Goal: Task Accomplishment & Management: Use online tool/utility

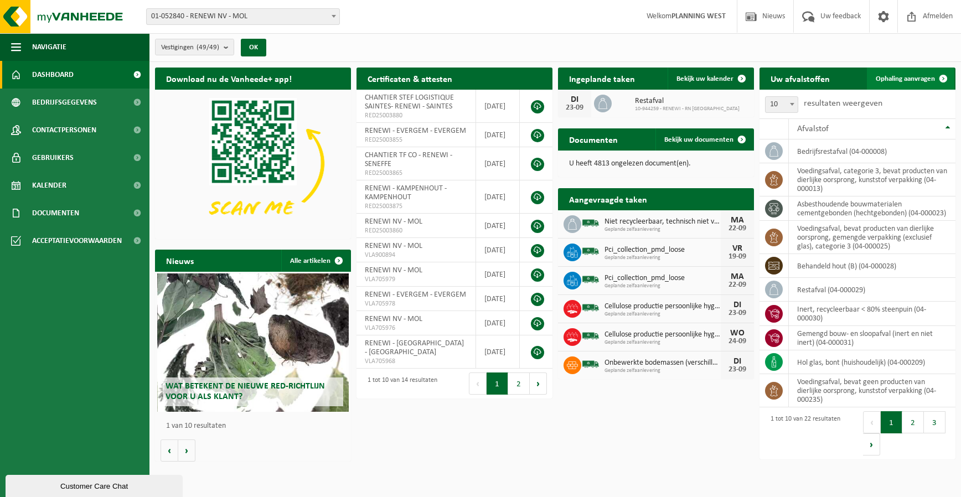
click at [890, 82] on link "Ophaling aanvragen" at bounding box center [910, 79] width 87 height 22
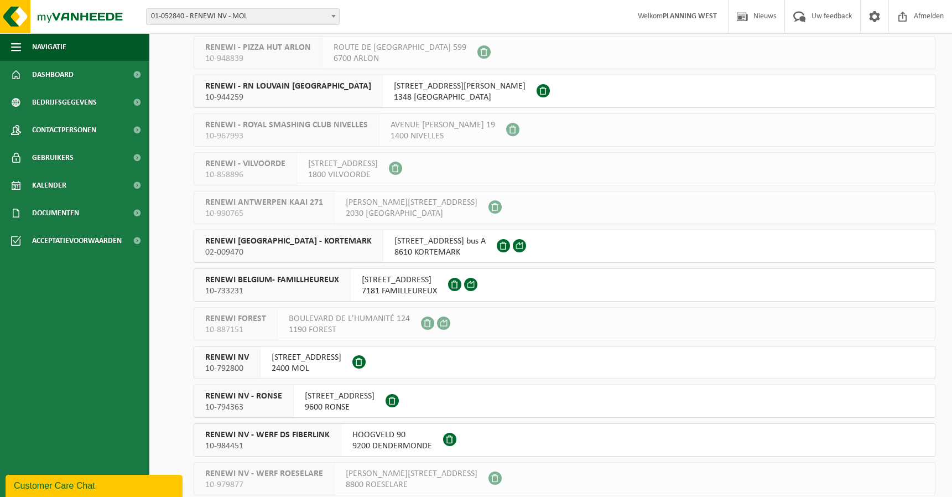
scroll to position [1548, 0]
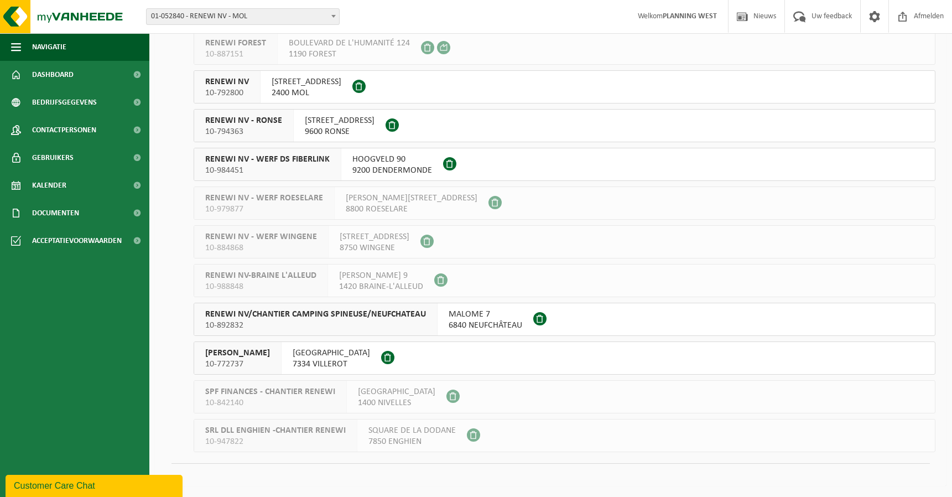
click at [248, 100] on div "RENEWI NV 10-792800" at bounding box center [227, 87] width 66 height 32
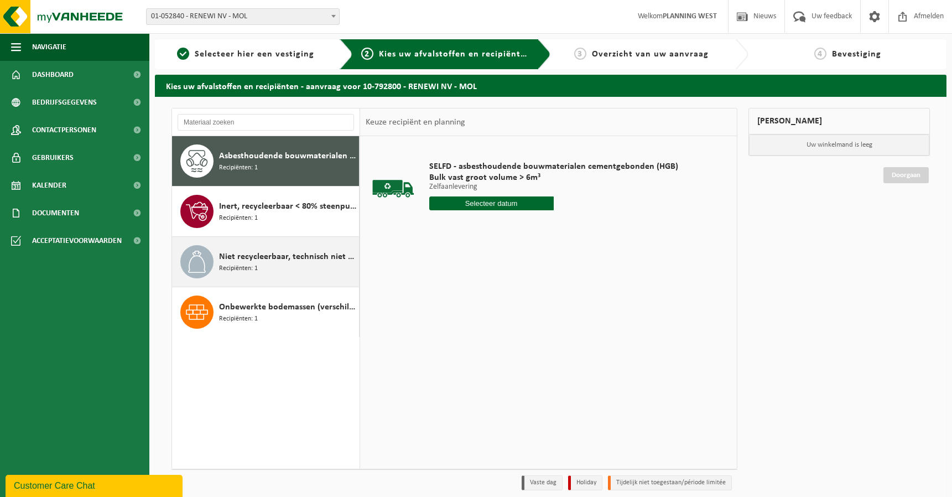
click at [253, 253] on span "Niet recycleerbaar, technisch niet verbrandbaar afval (brandbaar)" at bounding box center [287, 256] width 137 height 13
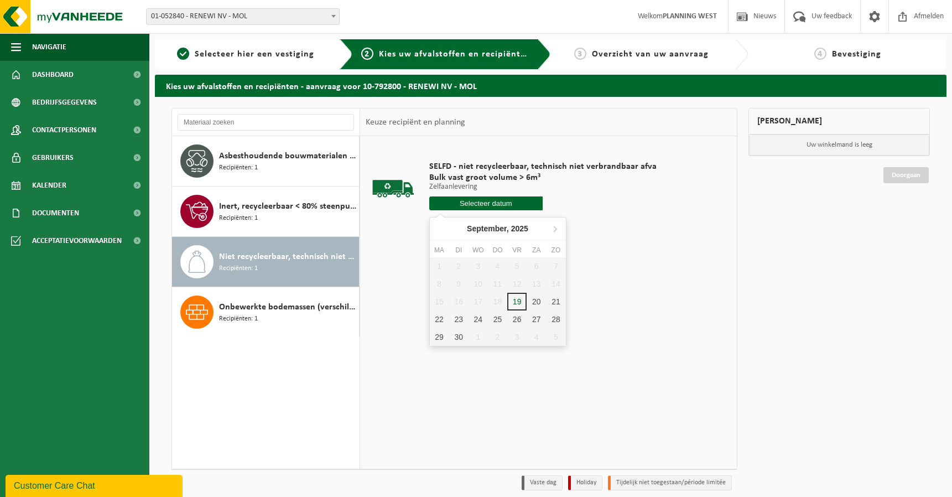
click at [486, 205] on input "text" at bounding box center [486, 203] width 114 height 14
click at [438, 317] on div "22" at bounding box center [439, 319] width 19 height 18
type input "Van 2025-09-22"
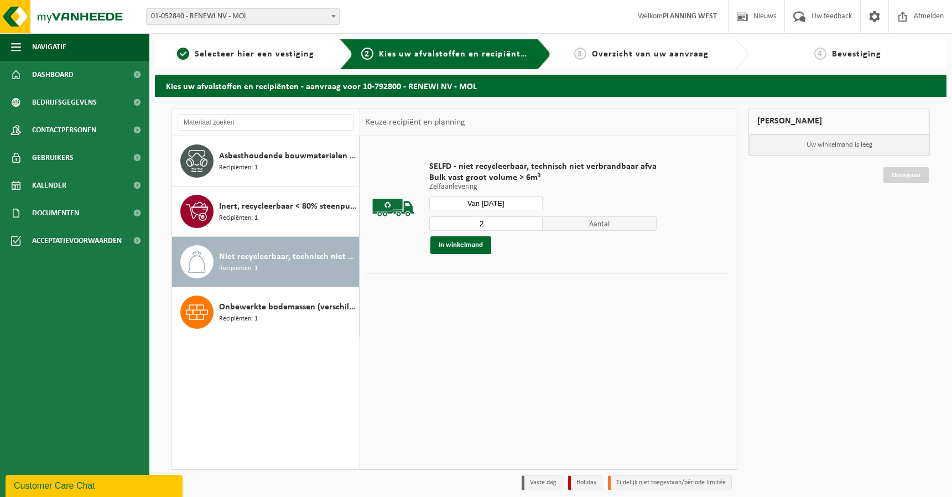
type input "2"
click at [531, 219] on input "2" at bounding box center [486, 223] width 114 height 14
click at [484, 241] on button "In winkelmand" at bounding box center [461, 245] width 61 height 18
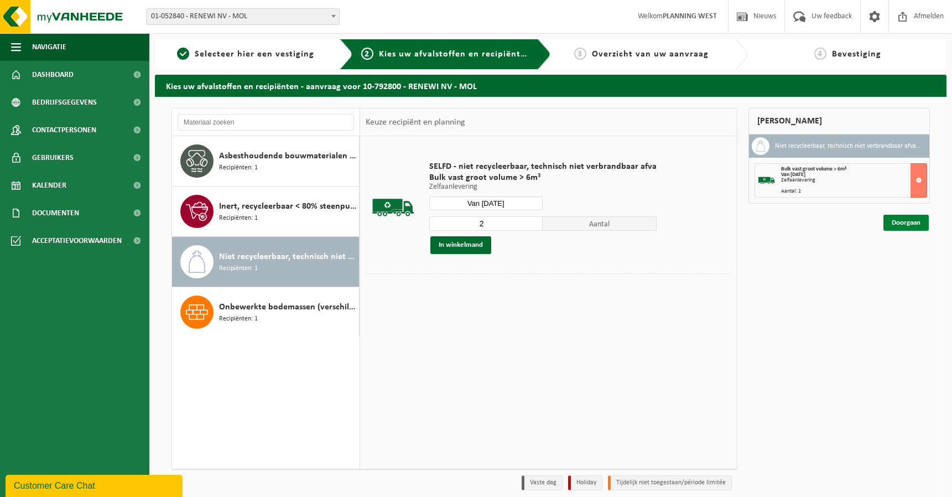
click at [915, 219] on link "Doorgaan" at bounding box center [906, 223] width 45 height 16
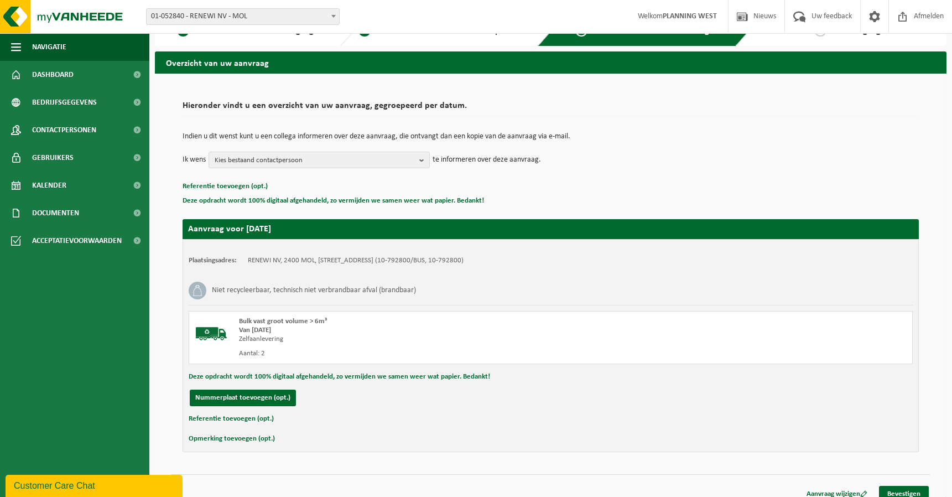
scroll to position [34, 0]
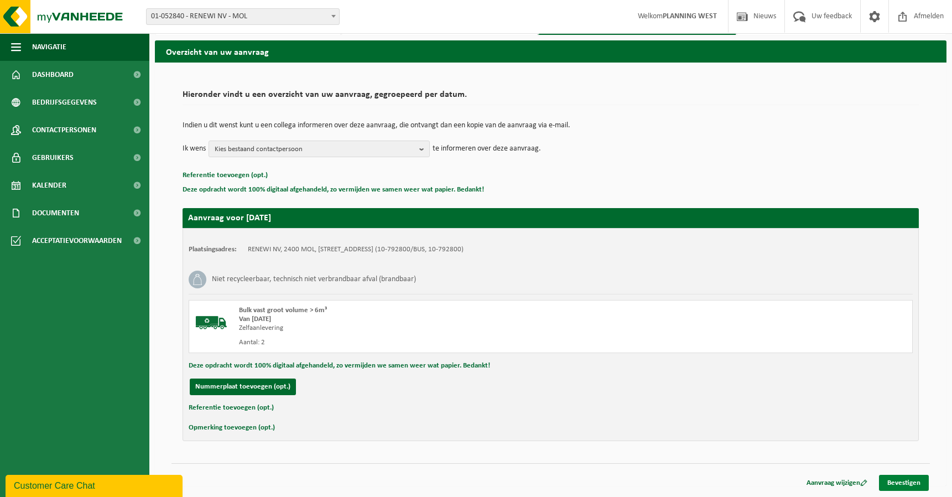
click at [897, 479] on link "Bevestigen" at bounding box center [904, 483] width 50 height 16
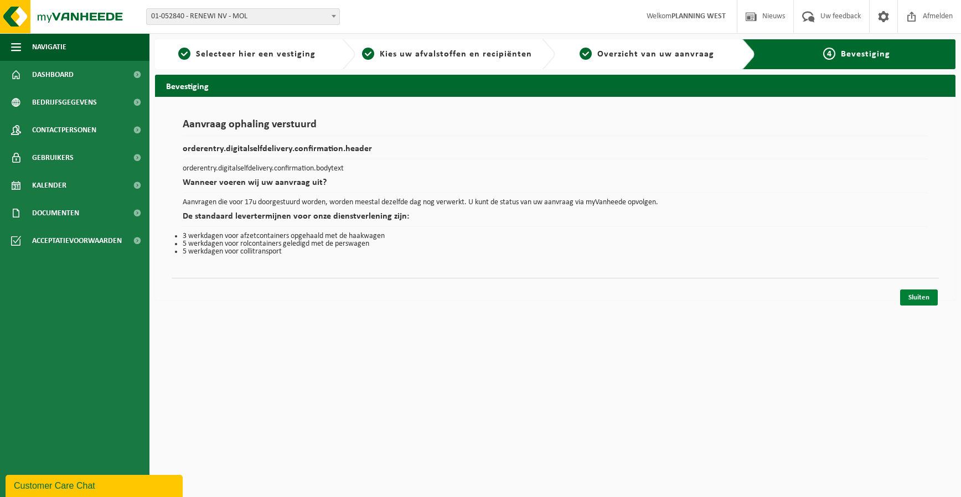
click at [916, 292] on link "Sluiten" at bounding box center [919, 297] width 38 height 16
